Goal: Navigation & Orientation: Find specific page/section

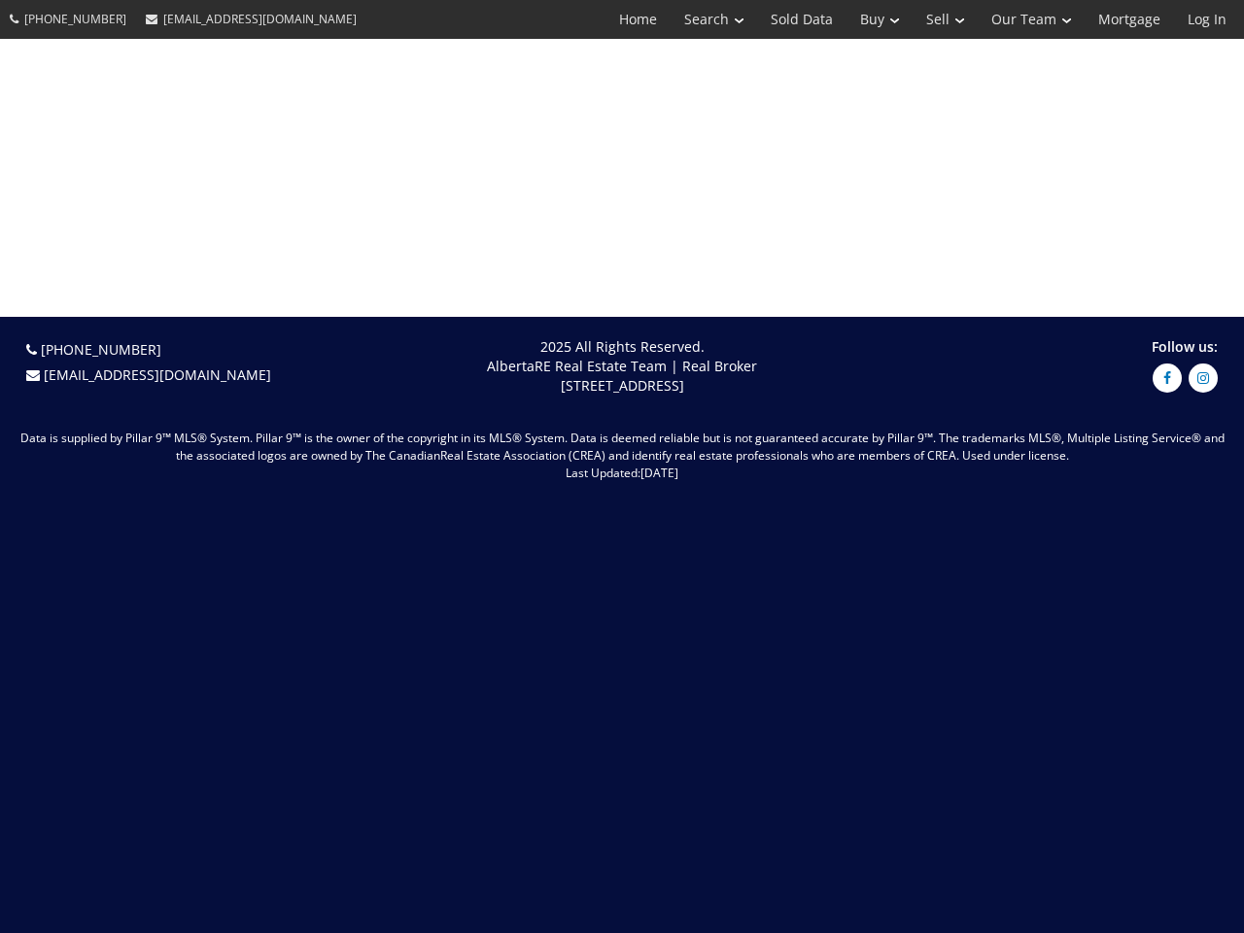
click at [700, 19] on link "Search" at bounding box center [713, 19] width 86 height 39
click at [870, 19] on link "Buy" at bounding box center [879, 19] width 66 height 39
click at [939, 19] on link "Sell" at bounding box center [944, 19] width 65 height 39
click at [1029, 19] on link "Our Team" at bounding box center [1031, 19] width 107 height 39
click at [1207, 19] on link "Log In" at bounding box center [1207, 19] width 66 height 39
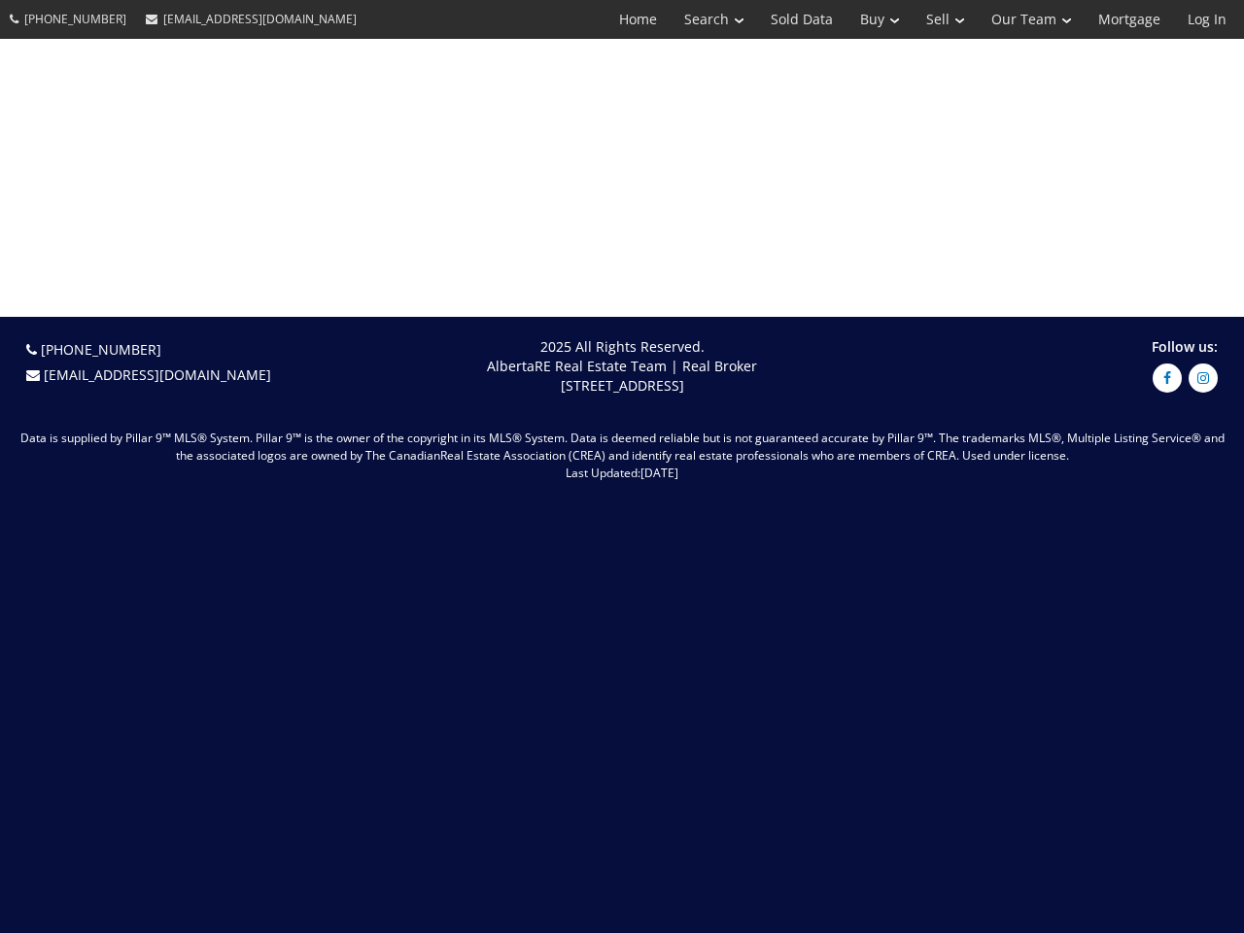
click at [700, 19] on link "Search" at bounding box center [713, 19] width 86 height 39
click at [870, 19] on link "Buy" at bounding box center [879, 19] width 66 height 39
click at [939, 19] on link "Sell" at bounding box center [944, 19] width 65 height 39
click at [1029, 19] on link "Our Team" at bounding box center [1031, 19] width 107 height 39
click at [1207, 19] on link "Log In" at bounding box center [1207, 19] width 66 height 39
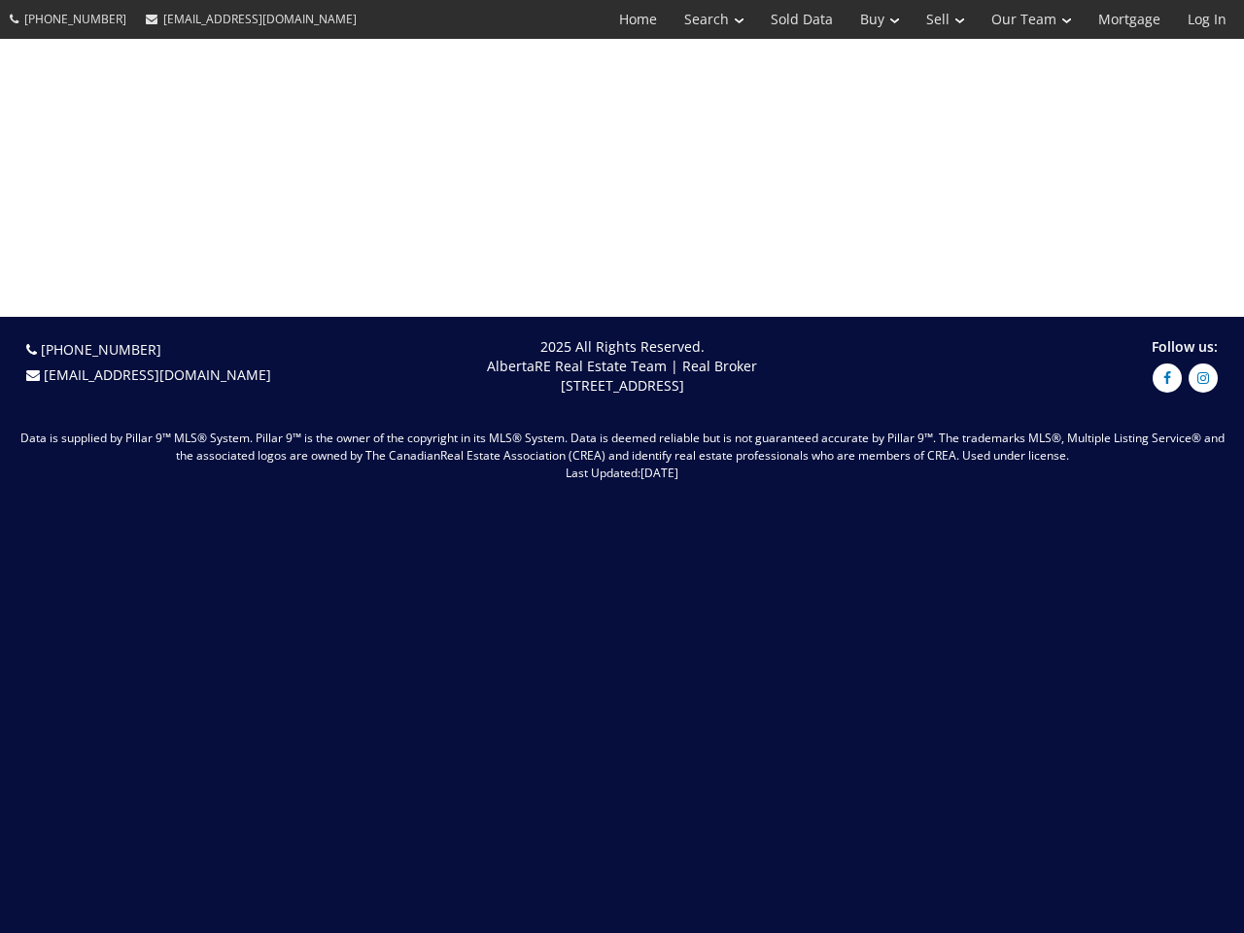
click at [700, 19] on link "Search" at bounding box center [713, 19] width 86 height 39
click at [870, 19] on link "Buy" at bounding box center [879, 19] width 66 height 39
click at [939, 19] on link "Sell" at bounding box center [944, 19] width 65 height 39
click at [1029, 19] on link "Our Team" at bounding box center [1031, 19] width 107 height 39
click at [1207, 19] on link "Log In" at bounding box center [1207, 19] width 66 height 39
